Goal: Information Seeking & Learning: Learn about a topic

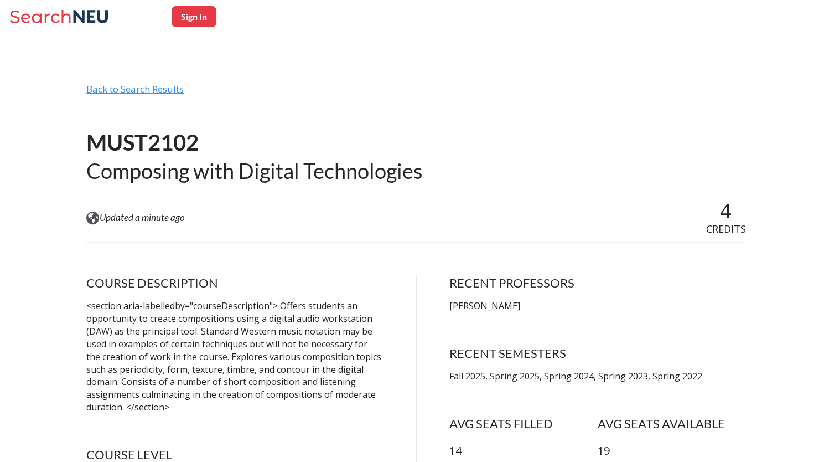
click at [142, 91] on div "Back to Search Results" at bounding box center [415, 93] width 659 height 21
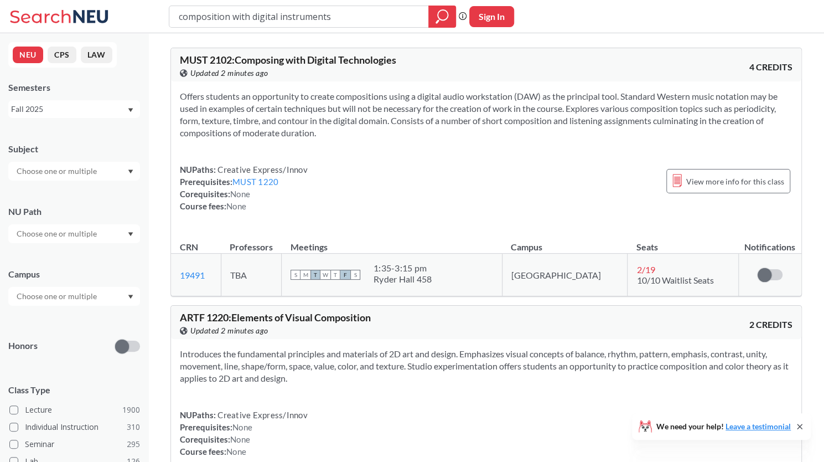
drag, startPoint x: 348, startPoint y: 17, endPoint x: 130, endPoint y: 40, distance: 219.8
type input "advanced writing"
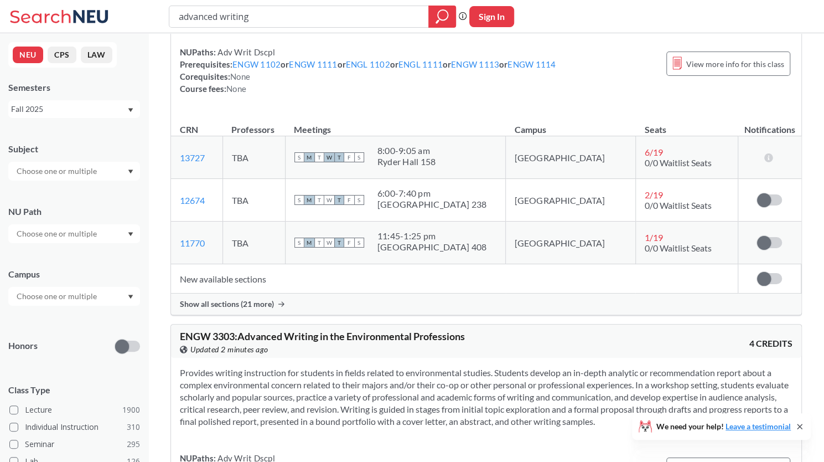
scroll to position [2306, 0]
click at [224, 274] on td "New available sections" at bounding box center [454, 277] width 567 height 29
click at [239, 298] on span "Show all sections (21 more)" at bounding box center [227, 303] width 94 height 10
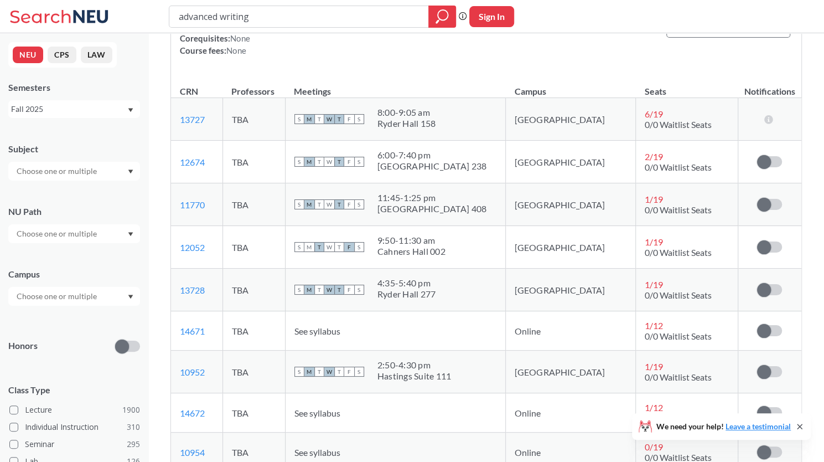
scroll to position [2343, 0]
drag, startPoint x: 227, startPoint y: 327, endPoint x: 174, endPoint y: 326, distance: 53.1
click at [174, 326] on td "14671 View this section on Banner." at bounding box center [196, 329] width 51 height 39
copy link "14671"
